Goal: Information Seeking & Learning: Learn about a topic

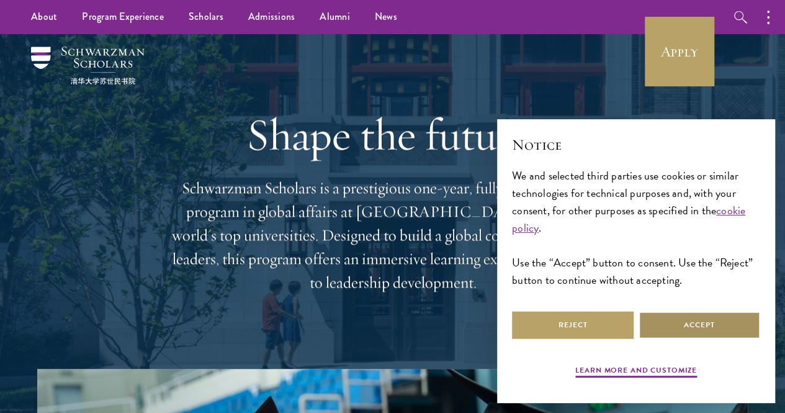
click at [669, 323] on button "Accept" at bounding box center [700, 325] width 122 height 28
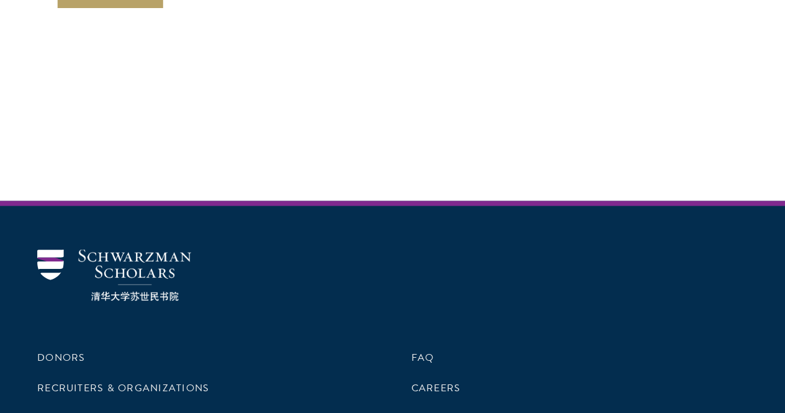
scroll to position [3477, 0]
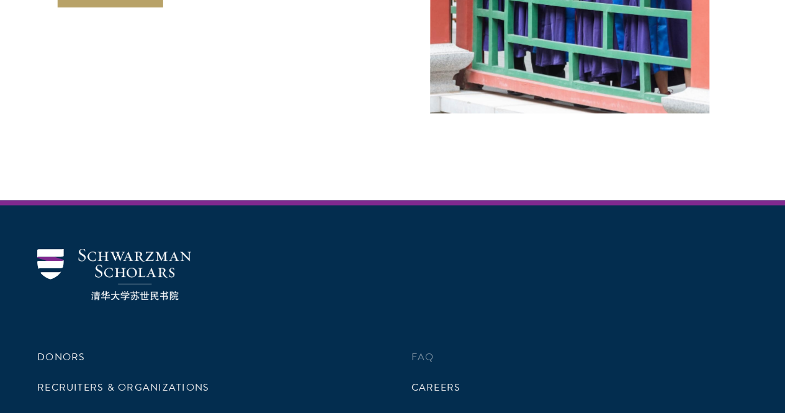
click at [432, 346] on li "FAQ" at bounding box center [580, 356] width 337 height 21
click at [412, 349] on link "FAQ" at bounding box center [423, 356] width 23 height 15
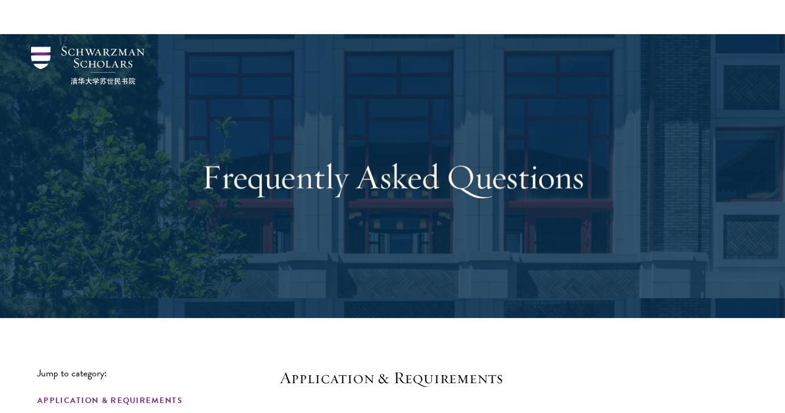
scroll to position [310, 0]
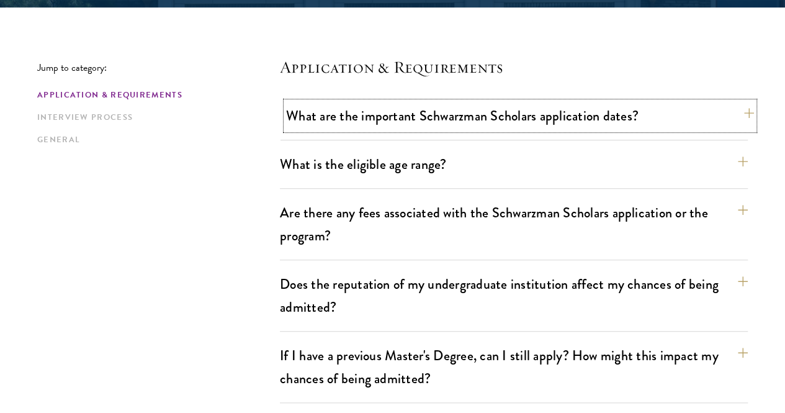
click at [436, 120] on button "What are the important Schwarzman Scholars application dates?" at bounding box center [520, 116] width 468 height 28
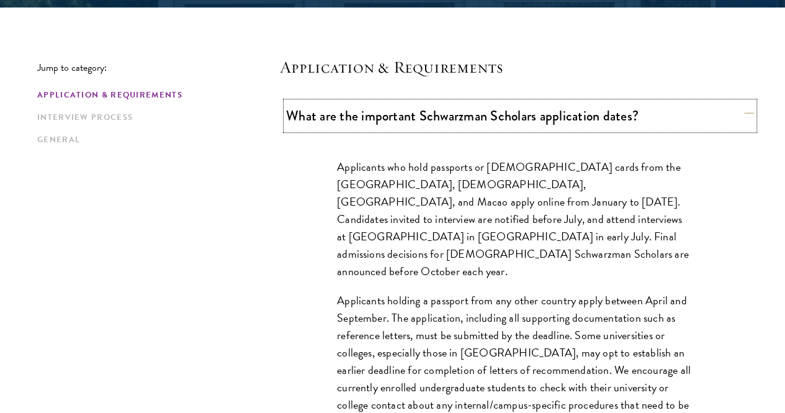
click at [436, 120] on button "What are the important Schwarzman Scholars application dates?" at bounding box center [520, 116] width 468 height 28
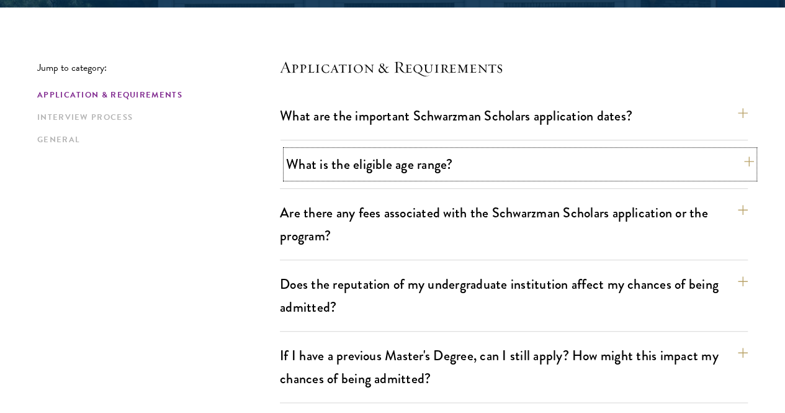
click at [422, 167] on button "What is the eligible age range?" at bounding box center [520, 164] width 468 height 28
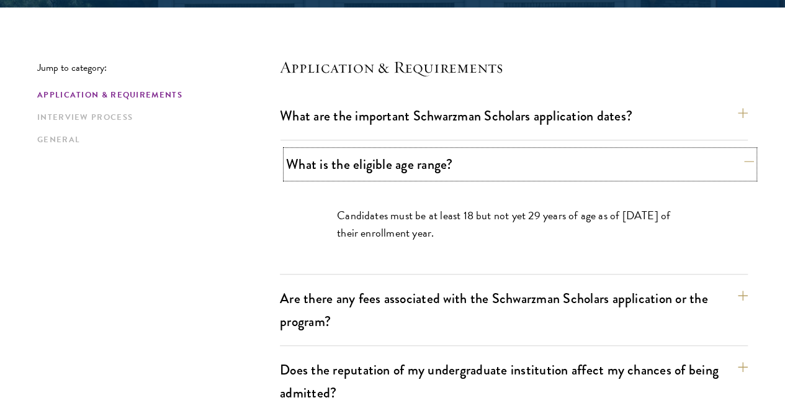
click at [422, 167] on button "What is the eligible age range?" at bounding box center [520, 164] width 468 height 28
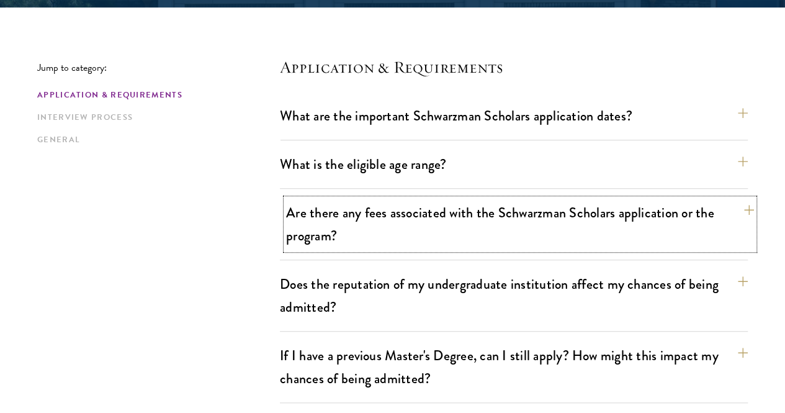
click at [398, 207] on button "Are there any fees associated with the Schwarzman Scholars application or the p…" at bounding box center [520, 224] width 468 height 51
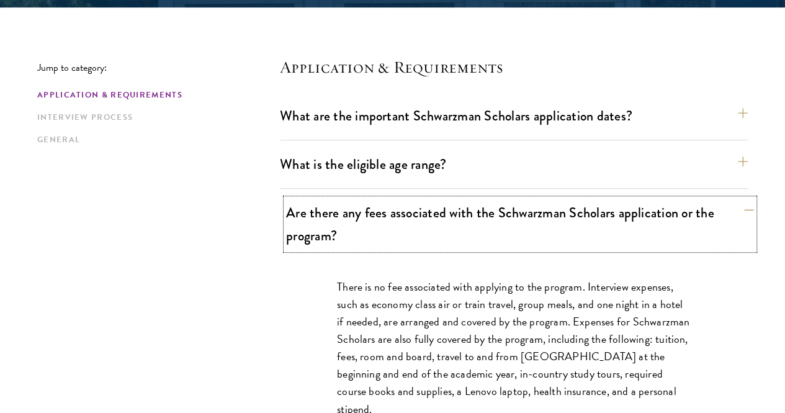
click at [398, 207] on button "Are there any fees associated with the Schwarzman Scholars application or the p…" at bounding box center [520, 224] width 468 height 51
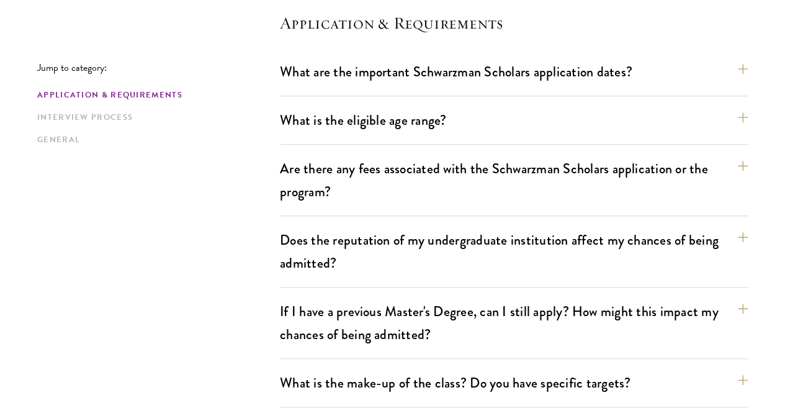
scroll to position [373, 0]
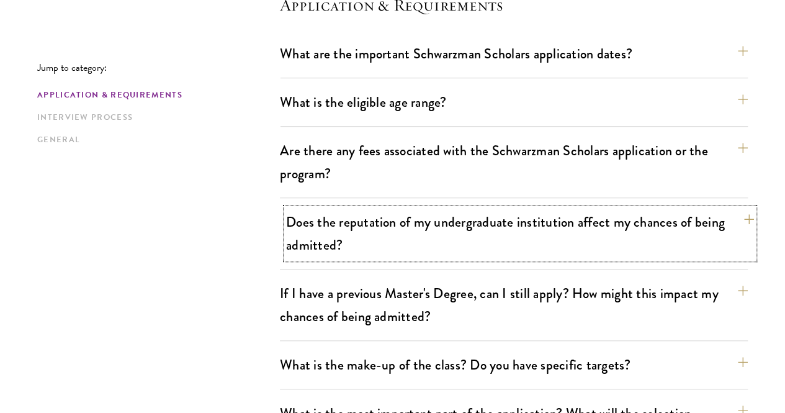
click at [353, 232] on button "Does the reputation of my undergraduate institution affect my chances of being …" at bounding box center [520, 233] width 468 height 51
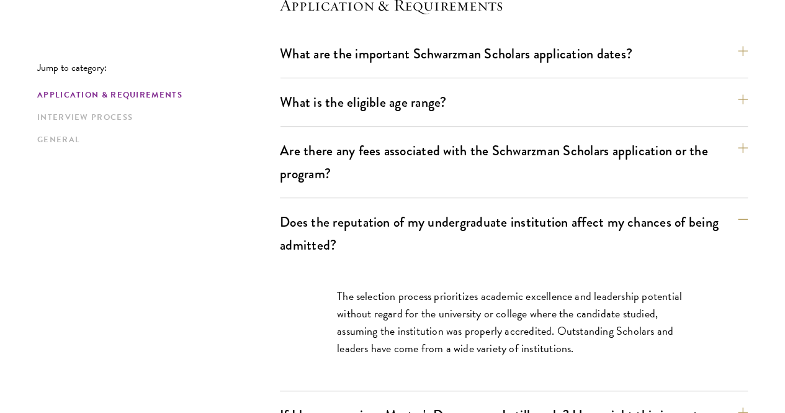
click at [410, 300] on p "The selection process prioritizes academic excellence and leadership potential …" at bounding box center [514, 322] width 354 height 70
click at [471, 223] on button "Does the reputation of my undergraduate institution affect my chances of being …" at bounding box center [520, 233] width 468 height 51
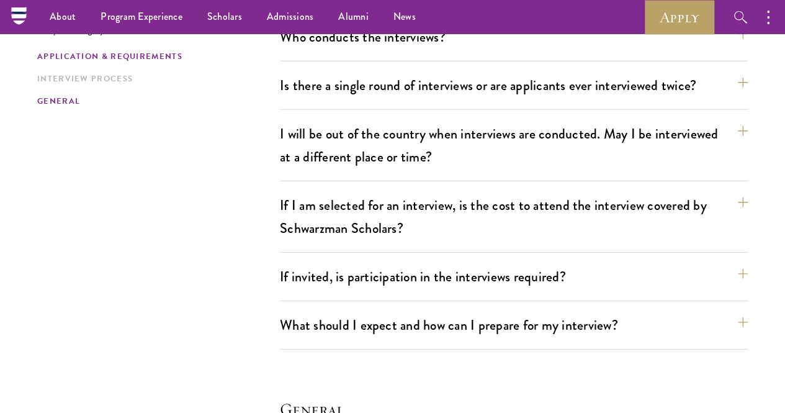
scroll to position [1552, 0]
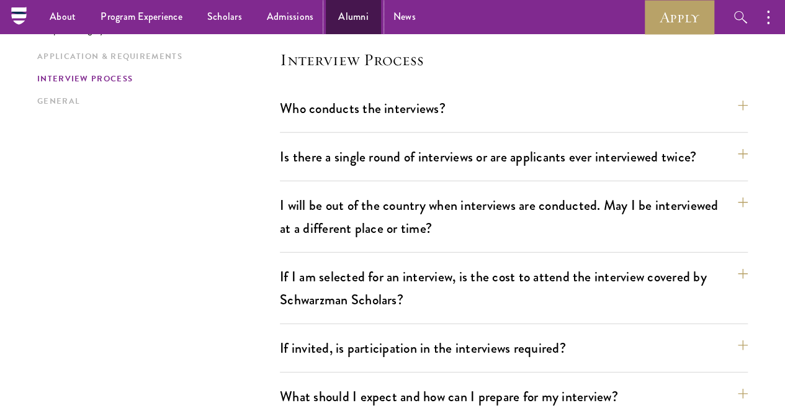
click at [364, 26] on link "Alumni" at bounding box center [353, 17] width 55 height 34
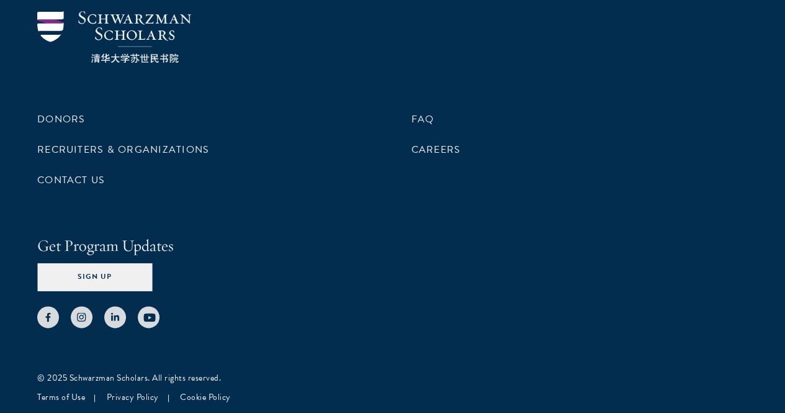
scroll to position [5433, 0]
